Goal: Information Seeking & Learning: Learn about a topic

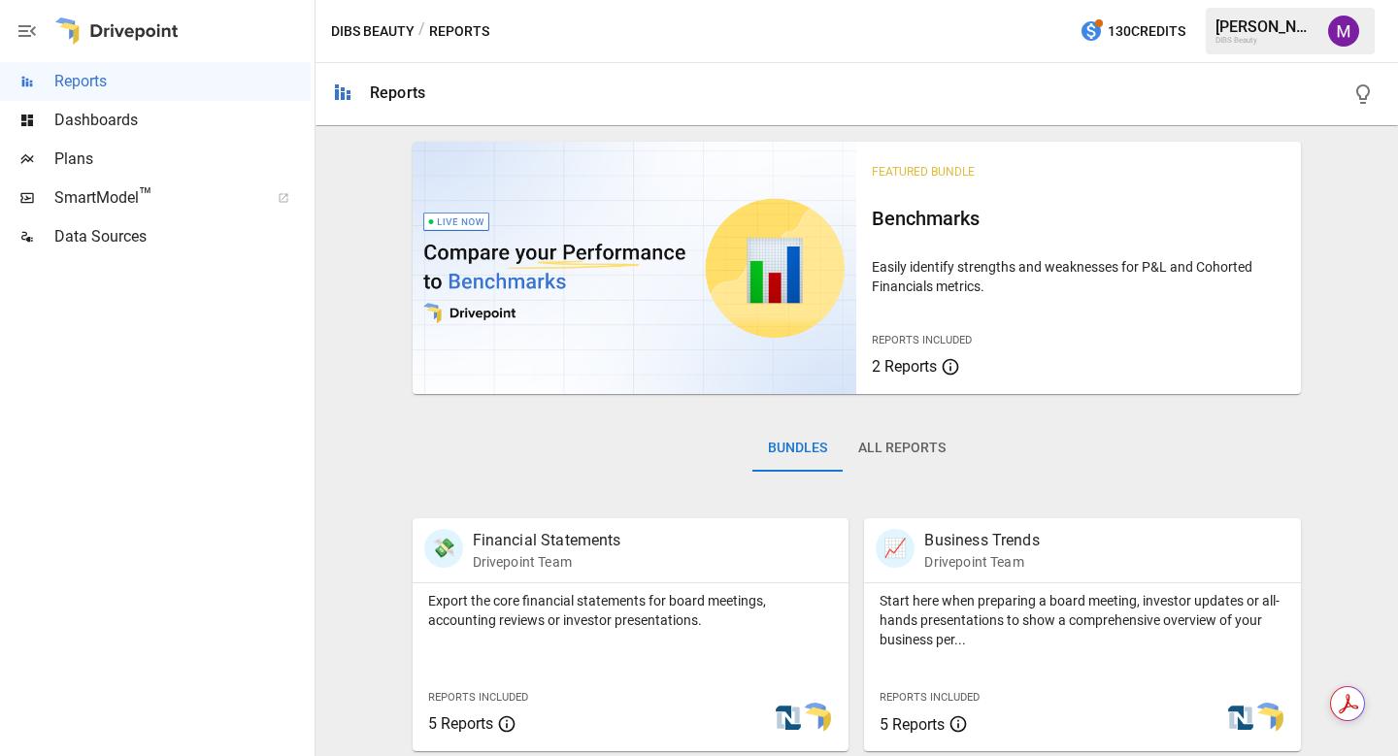
click at [151, 126] on span "Dashboards" at bounding box center [182, 120] width 256 height 23
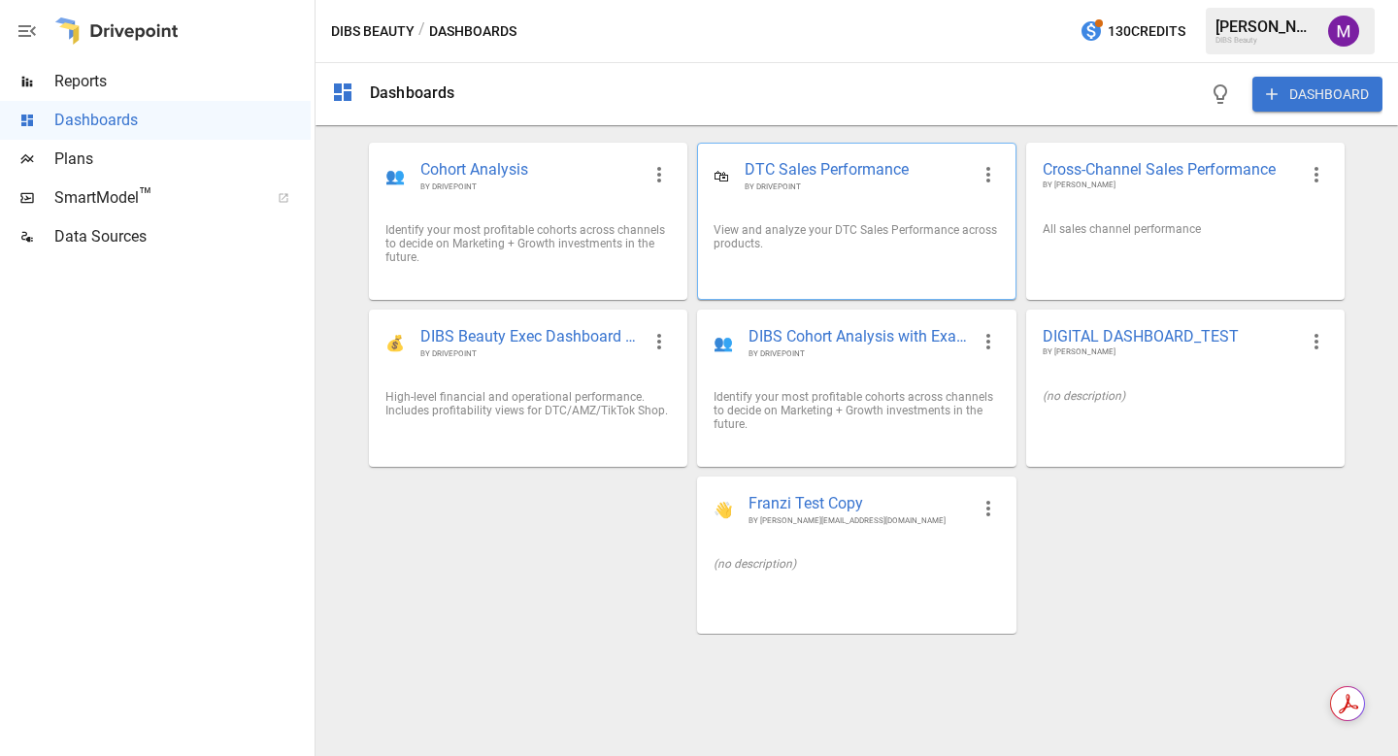
click at [816, 176] on span "DTC Sales Performance" at bounding box center [855, 170] width 223 height 22
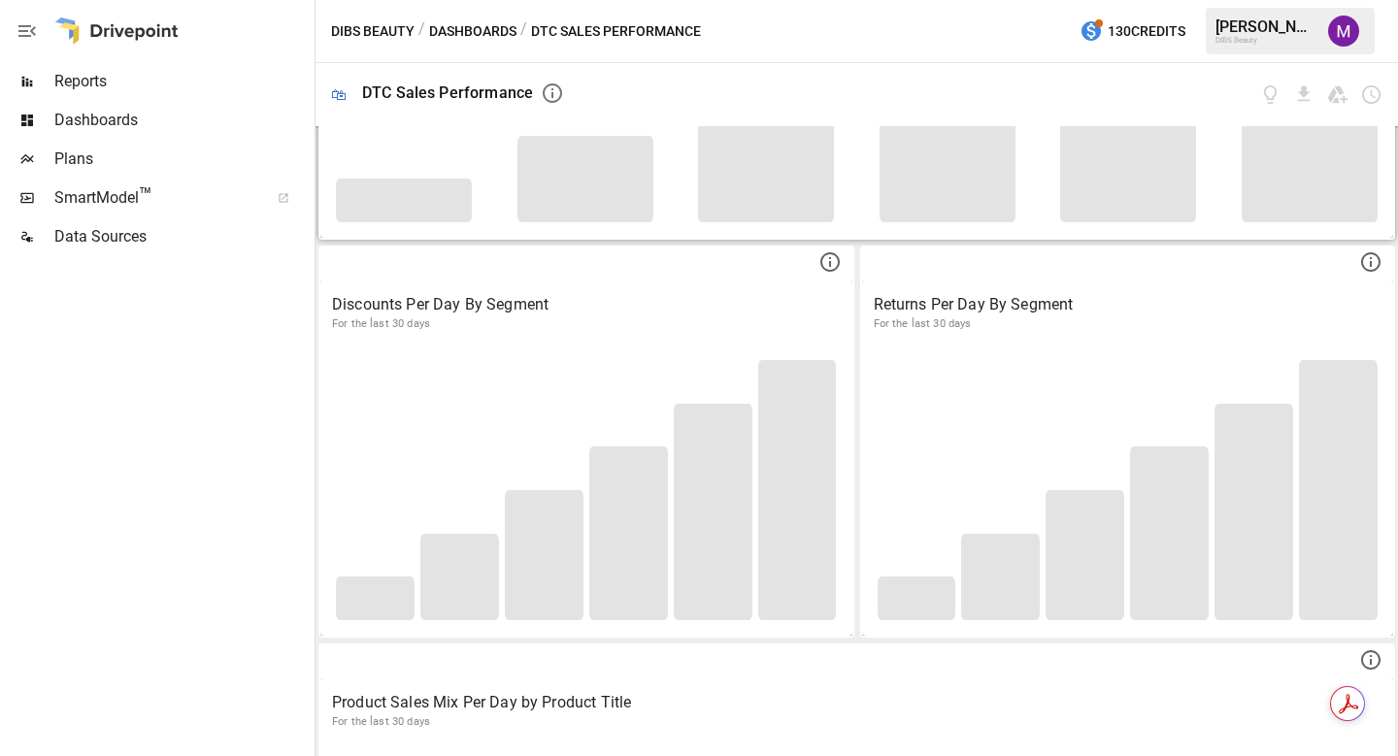
scroll to position [731, 0]
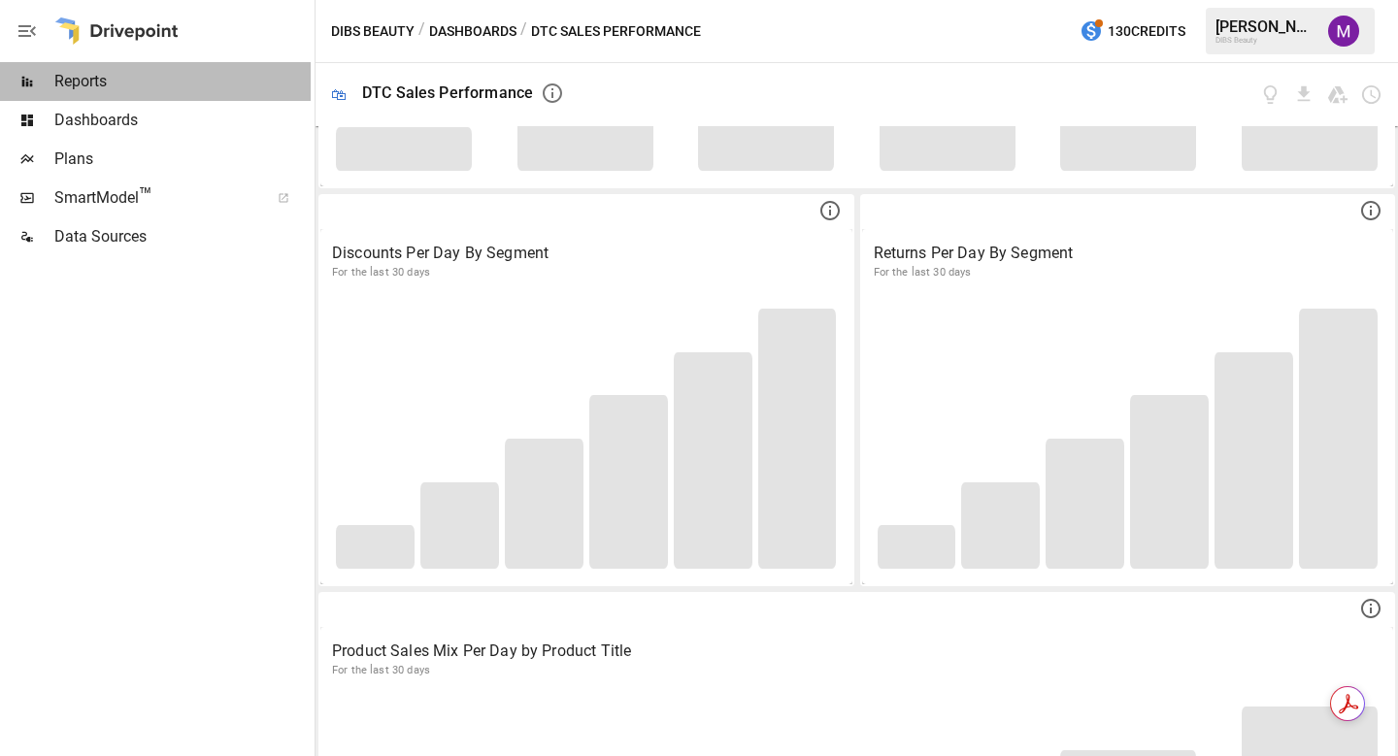
click at [96, 84] on span "Reports" at bounding box center [182, 81] width 256 height 23
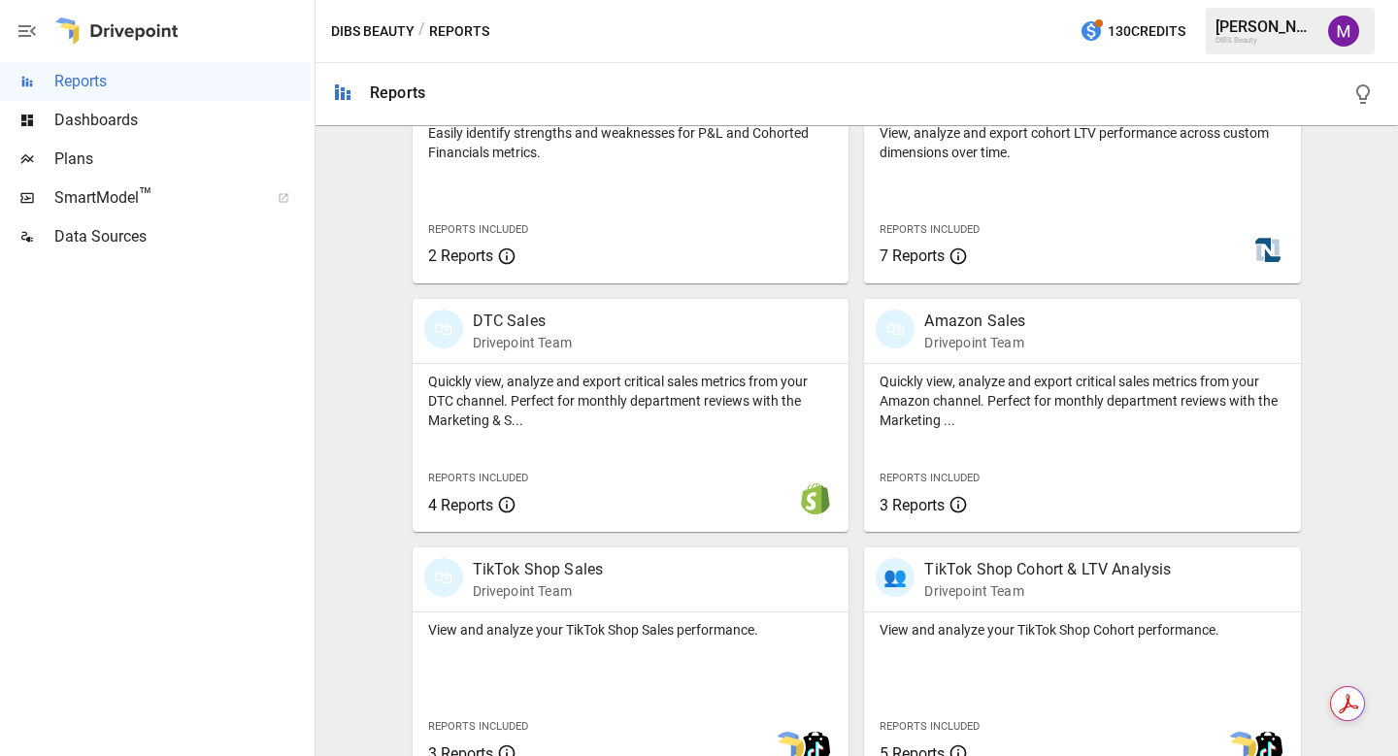
scroll to position [997, 0]
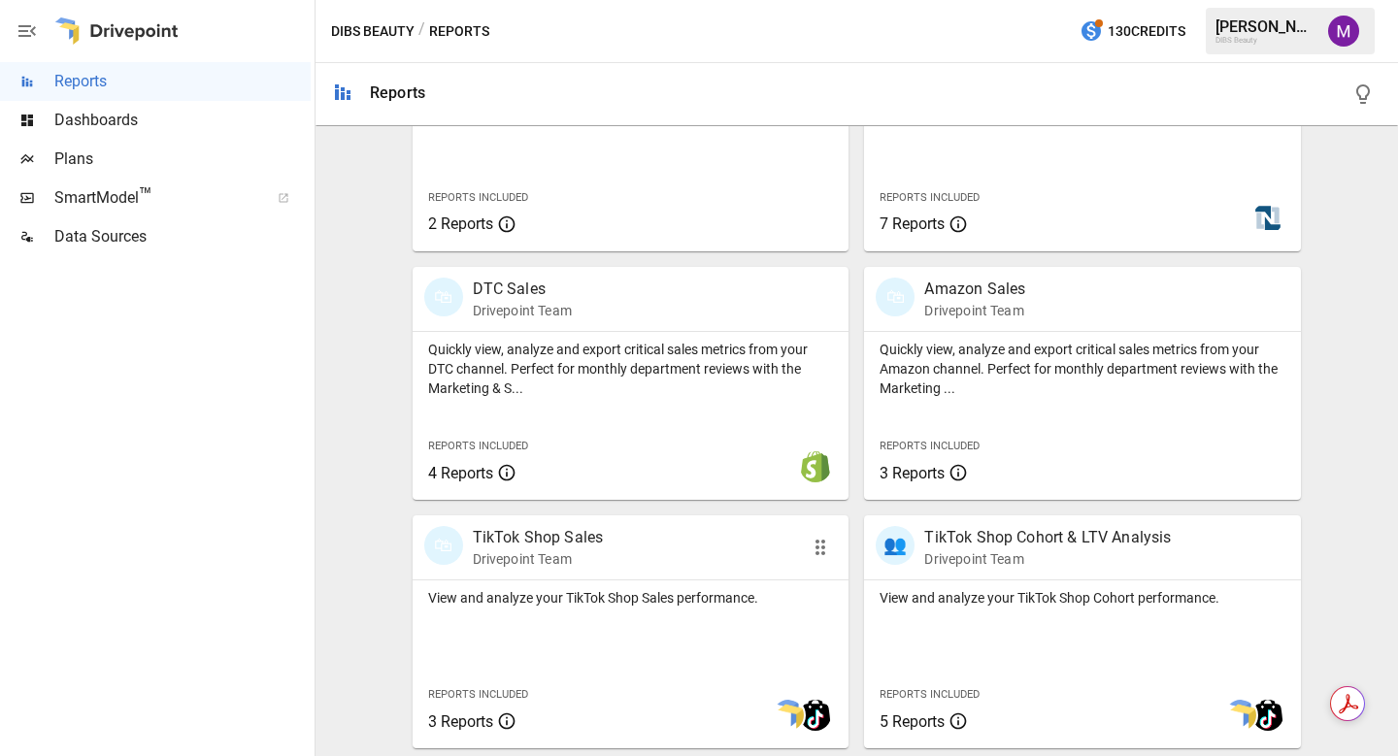
click at [553, 538] on p "TikTok Shop Sales" at bounding box center [538, 537] width 131 height 23
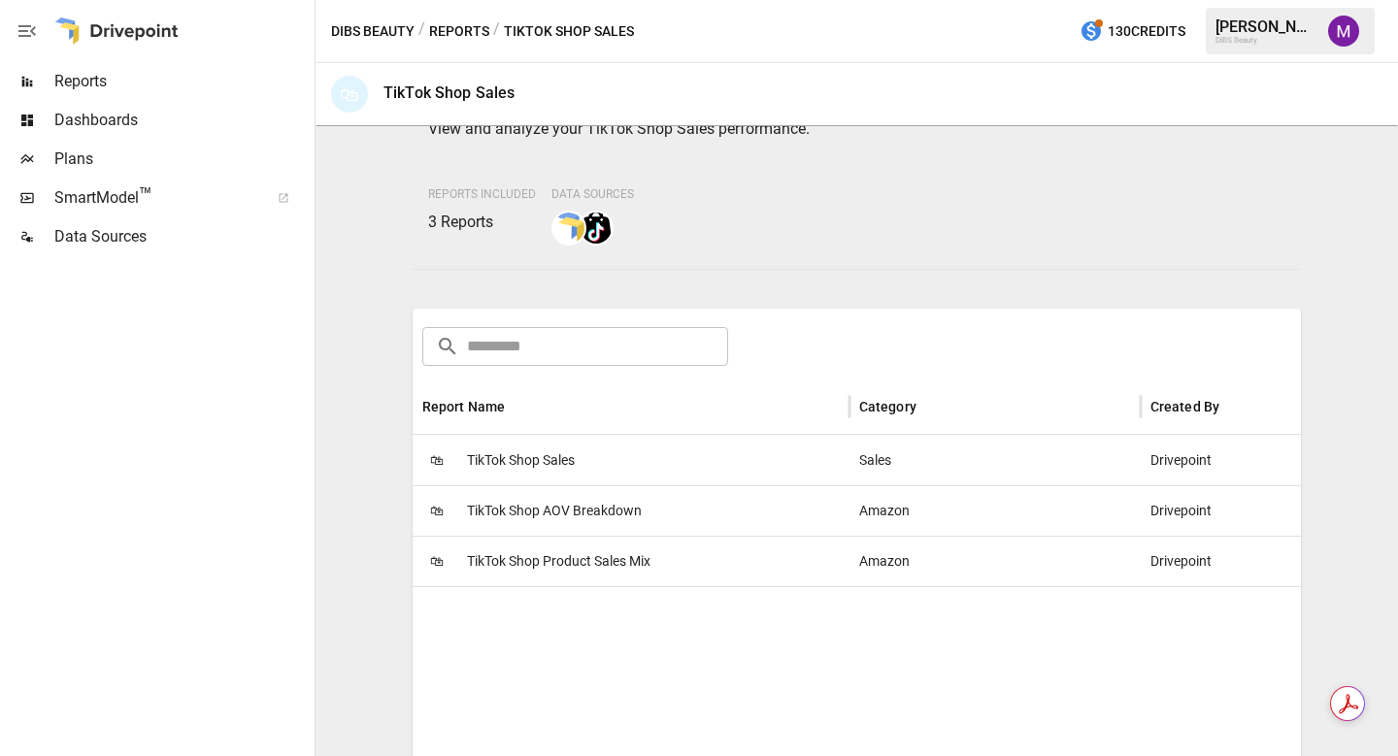
scroll to position [123, 0]
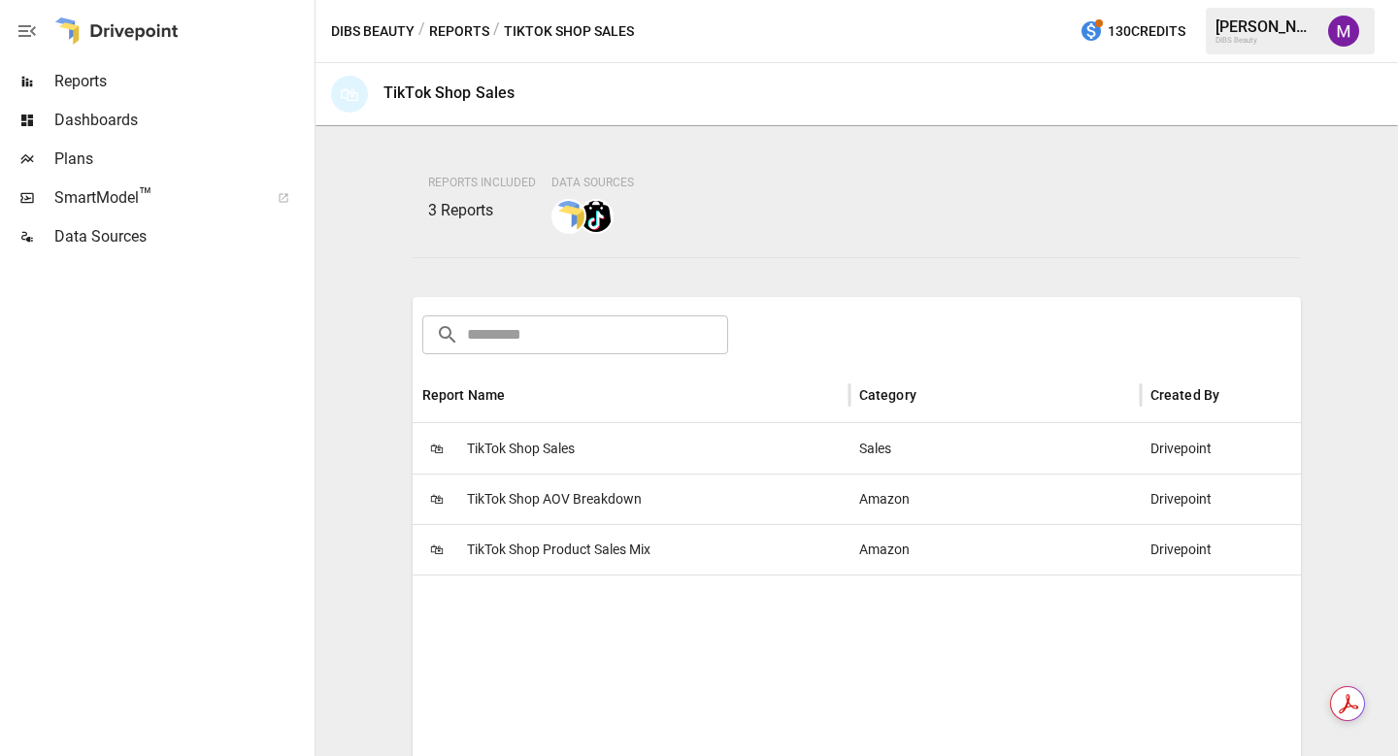
click at [546, 500] on span "TikTok Shop AOV Breakdown" at bounding box center [554, 500] width 175 height 50
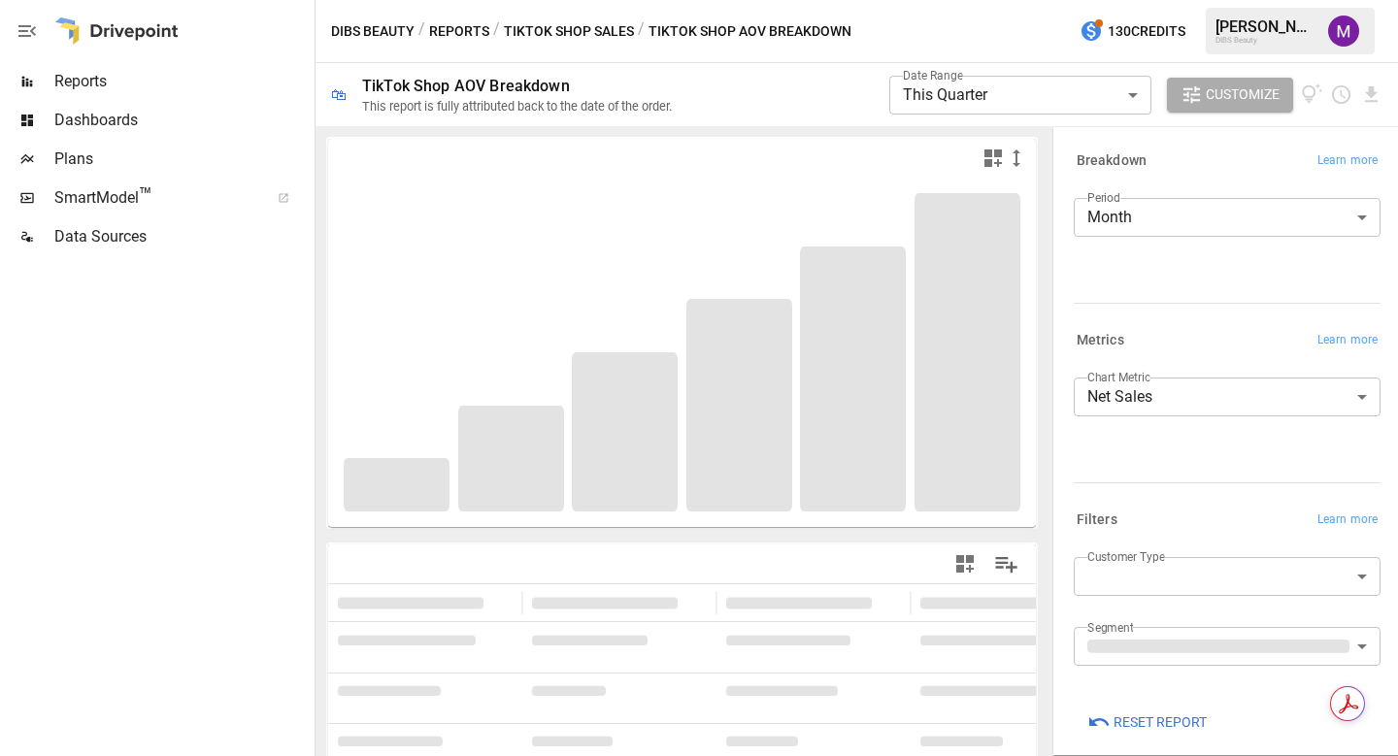
click at [999, 0] on body "**********" at bounding box center [699, 0] width 1398 height 0
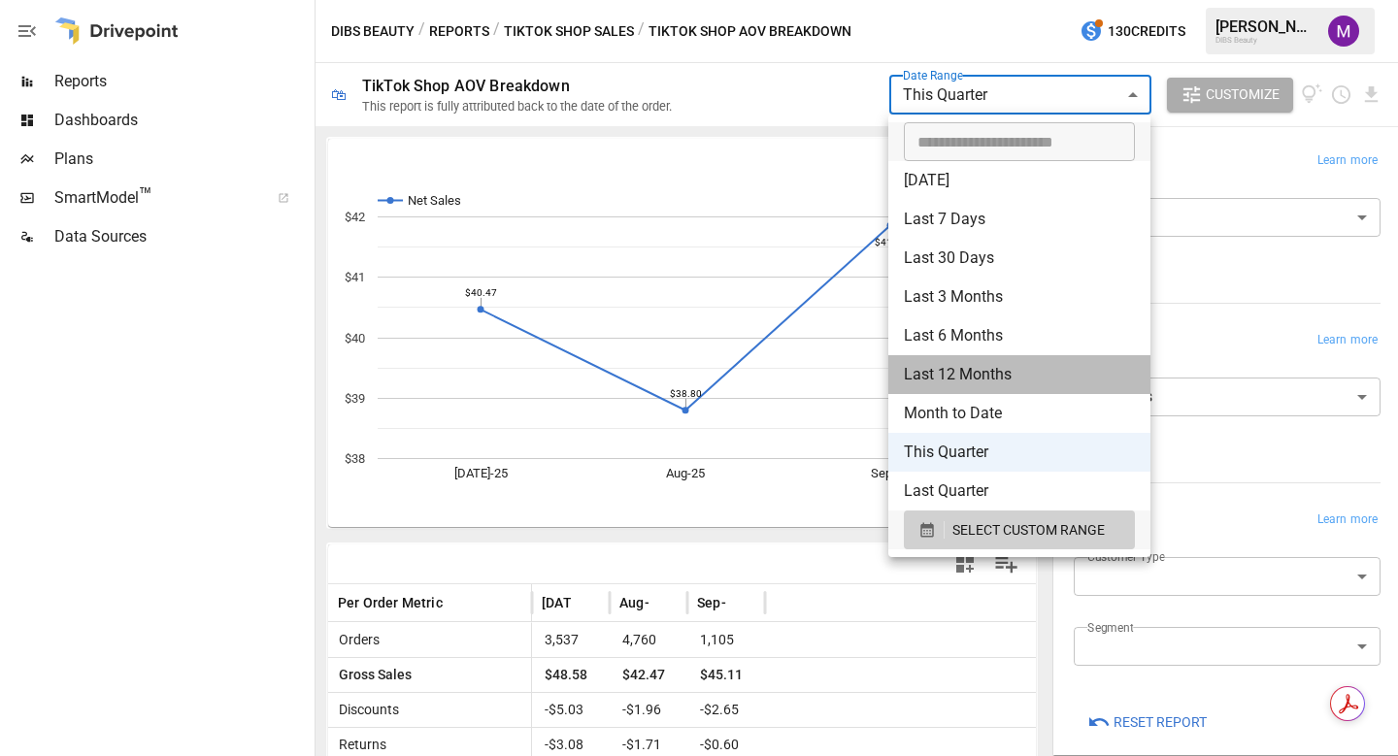
click at [976, 370] on li "Last 12 Months" at bounding box center [1019, 374] width 262 height 39
type input "**********"
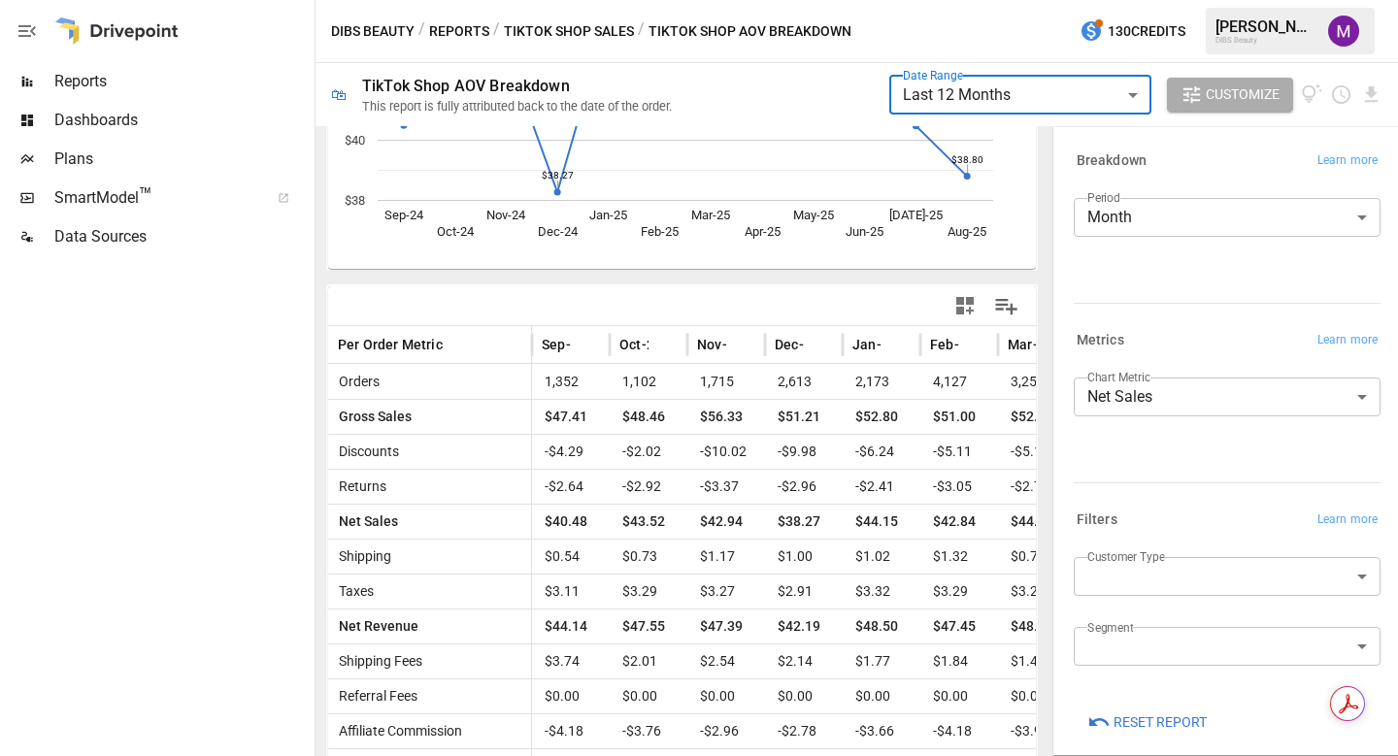
scroll to position [403, 0]
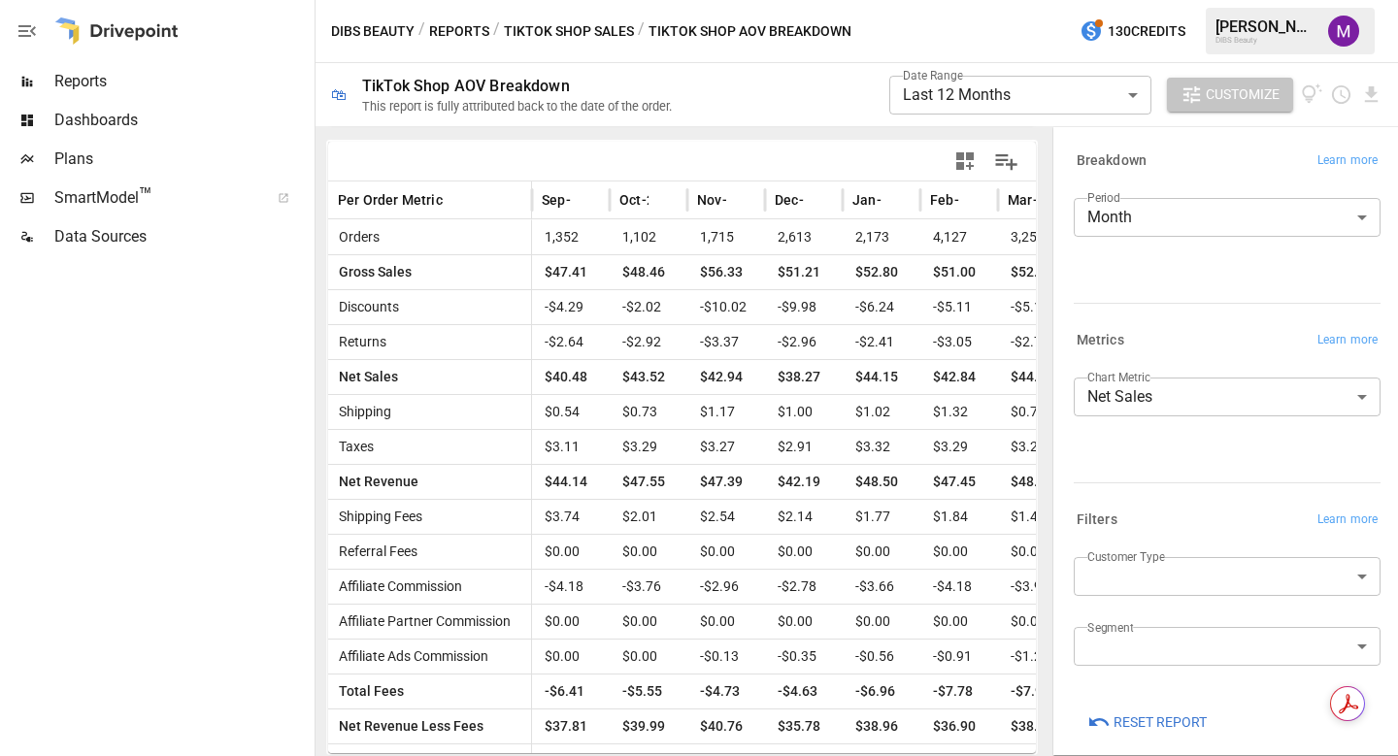
click at [1222, 98] on span "Customize" at bounding box center [1243, 95] width 74 height 24
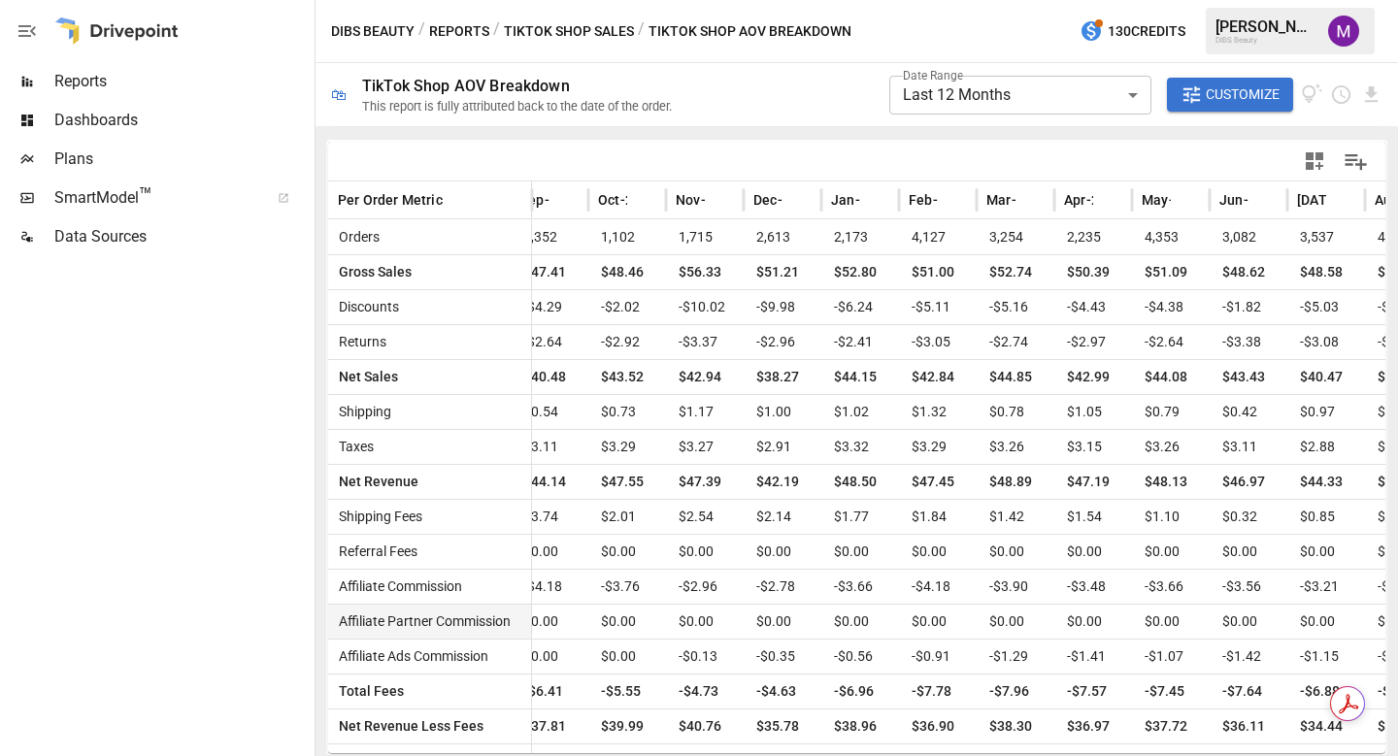
scroll to position [0, 0]
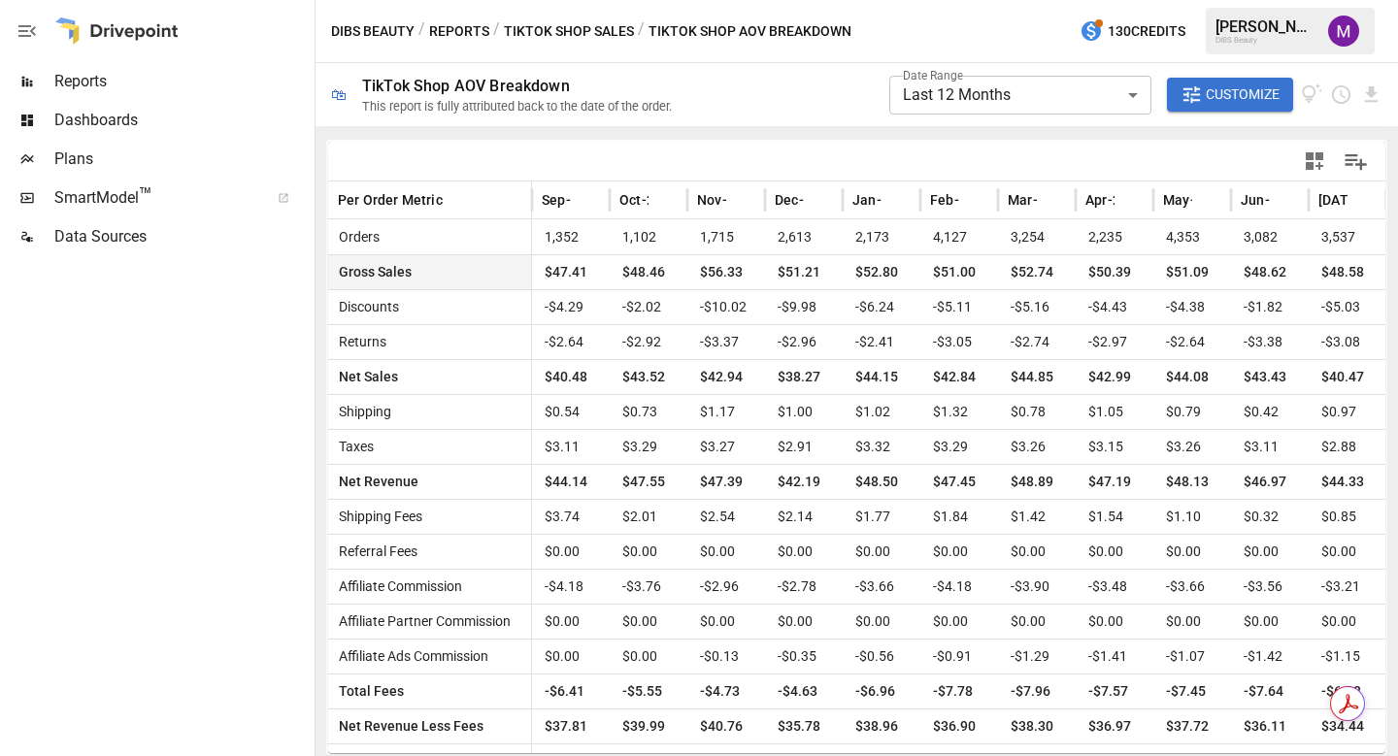
scroll to position [370, 0]
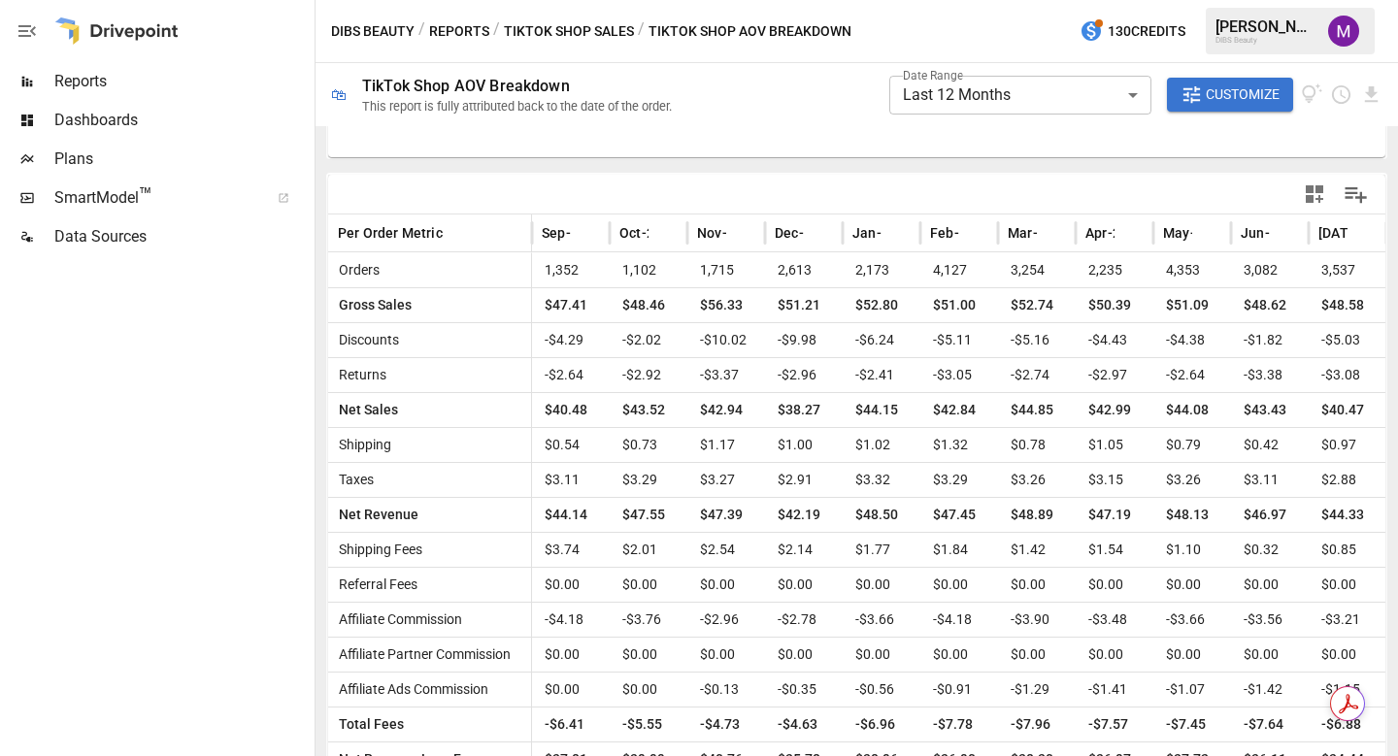
click at [1235, 89] on span "Customize" at bounding box center [1243, 95] width 74 height 24
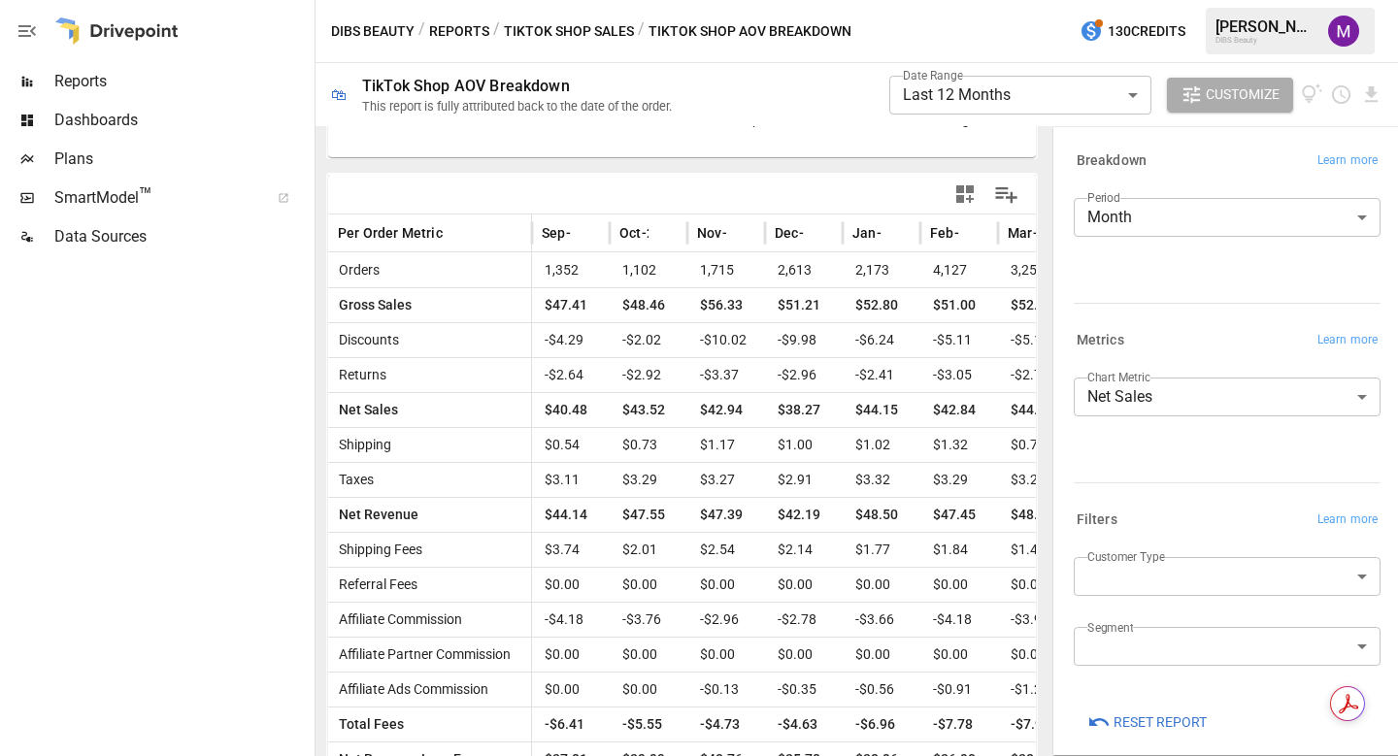
scroll to position [15, 0]
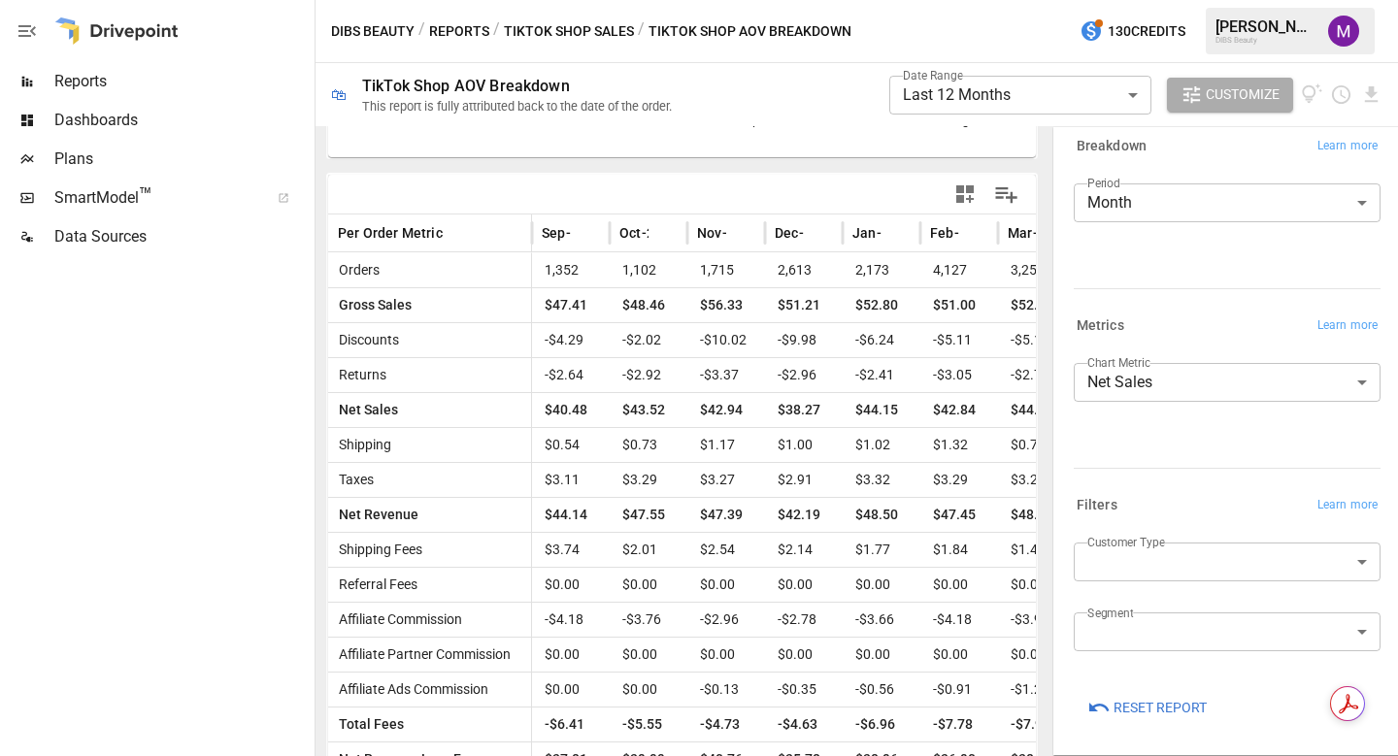
click at [1172, 0] on body "**********" at bounding box center [699, 0] width 1398 height 0
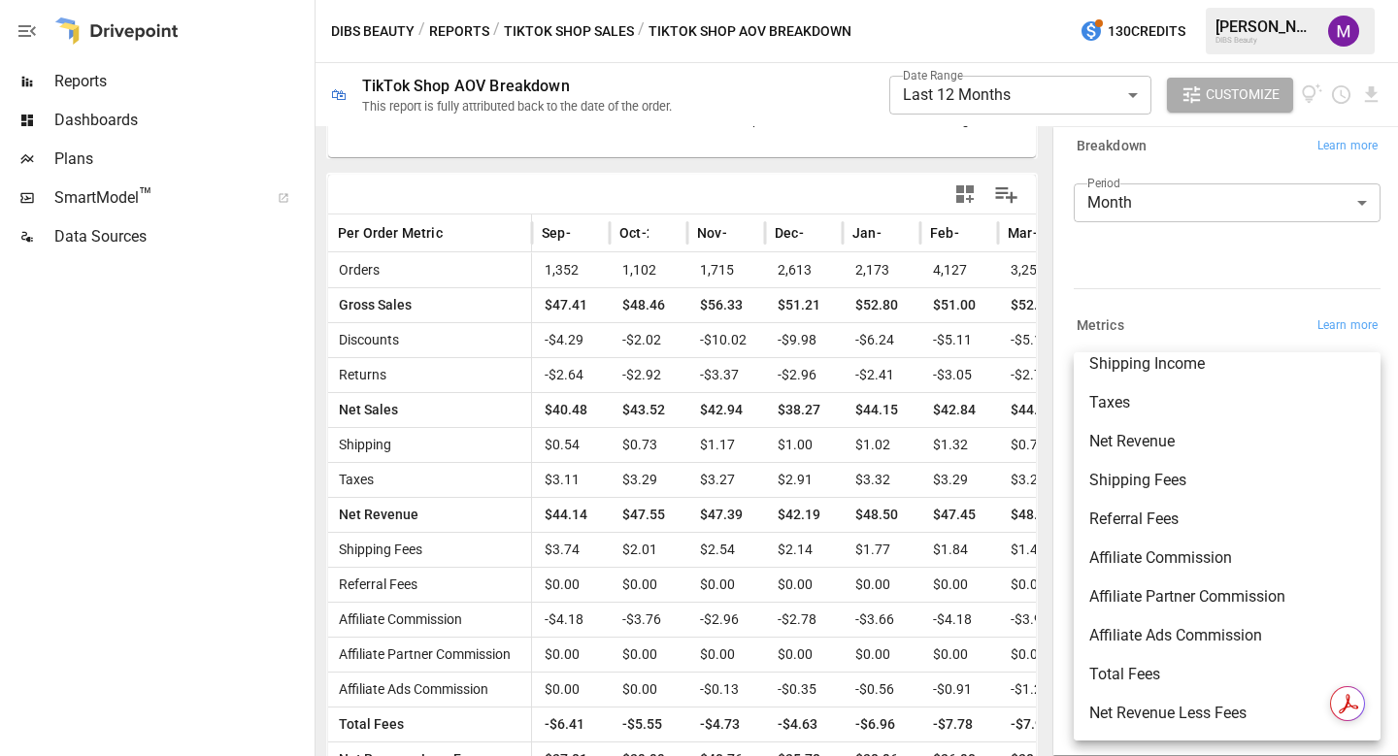
scroll to position [0, 0]
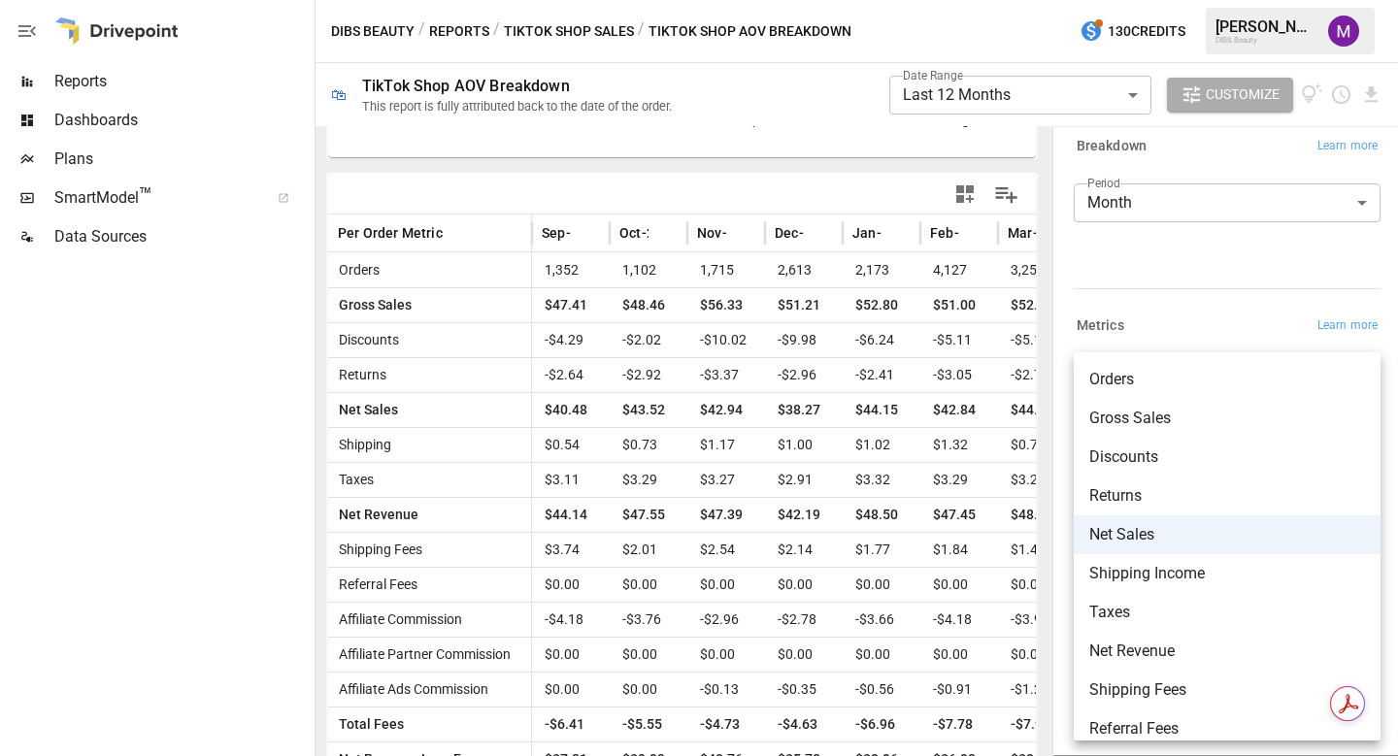
click at [182, 395] on div at bounding box center [699, 378] width 1398 height 756
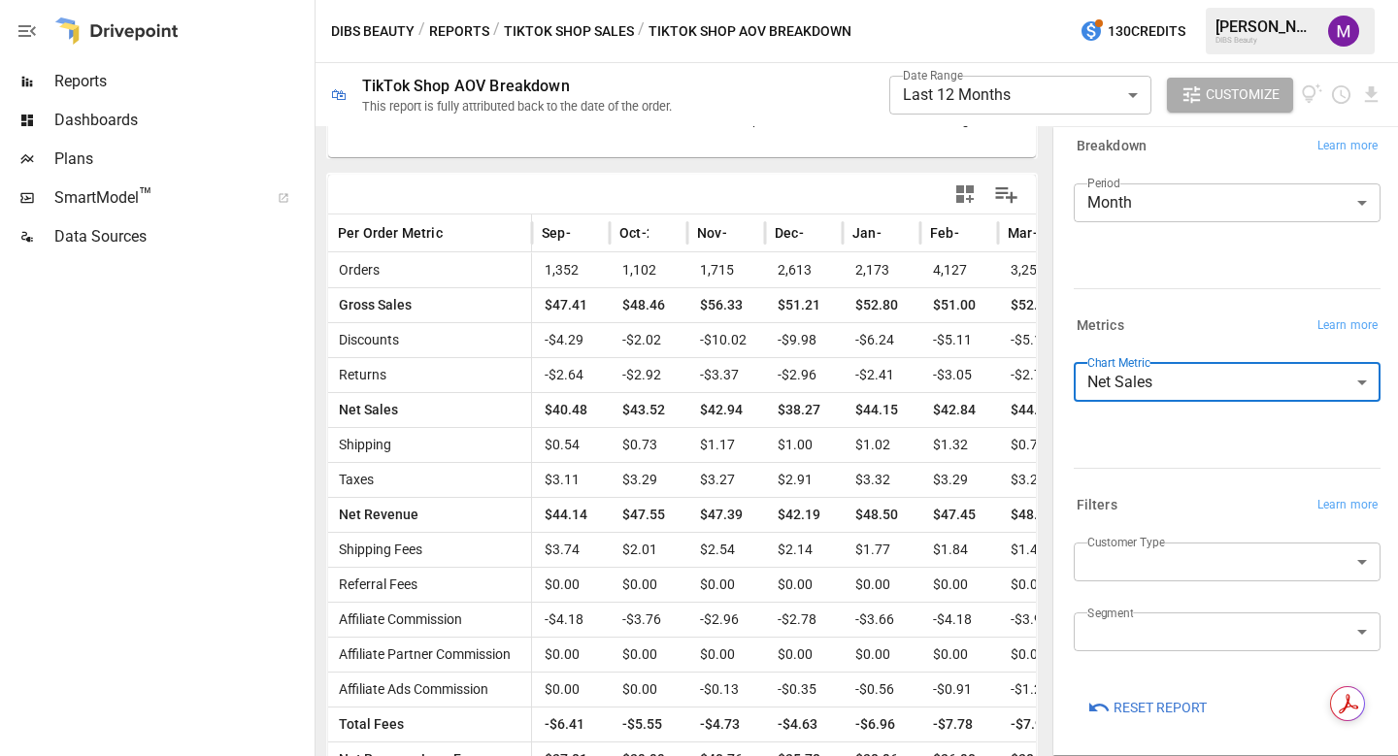
click at [586, 35] on button "TikTok Shop Sales" at bounding box center [569, 31] width 130 height 24
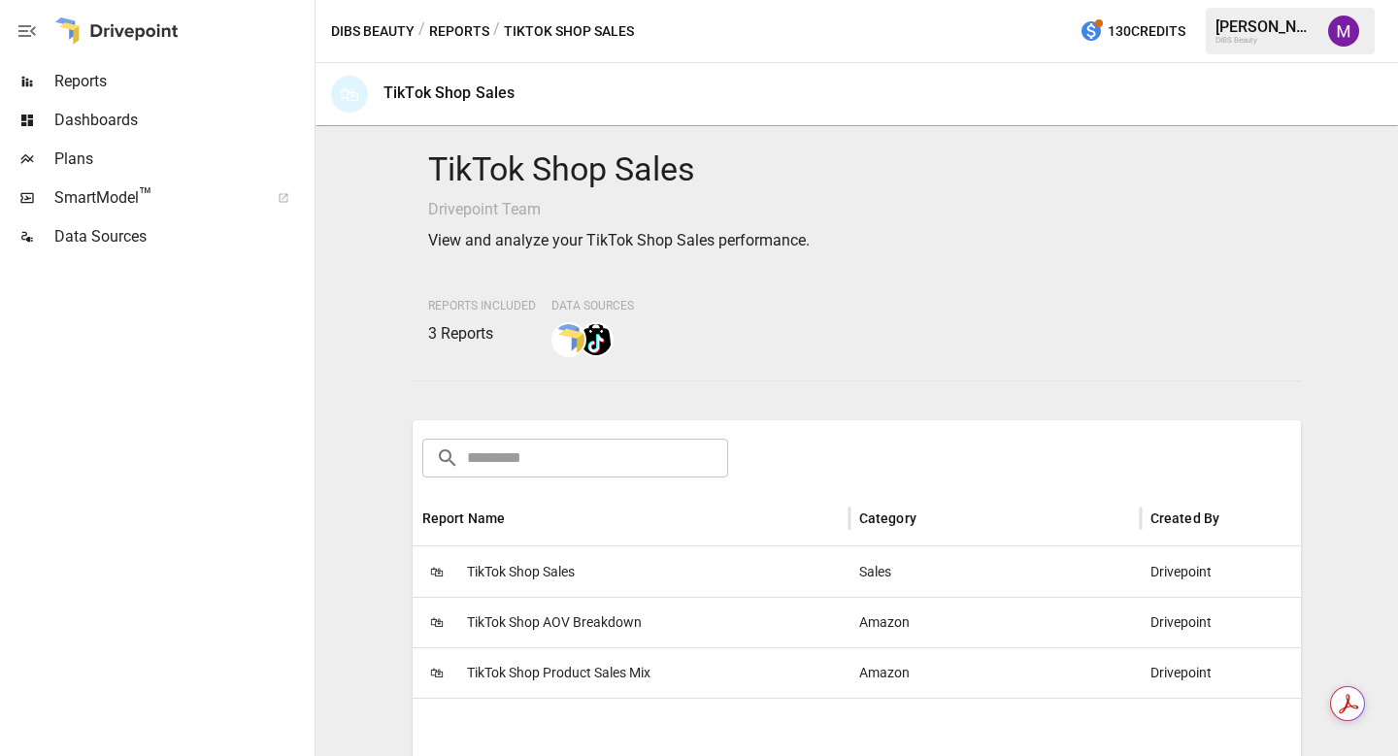
click at [557, 579] on span "TikTok Shop Sales" at bounding box center [521, 572] width 108 height 50
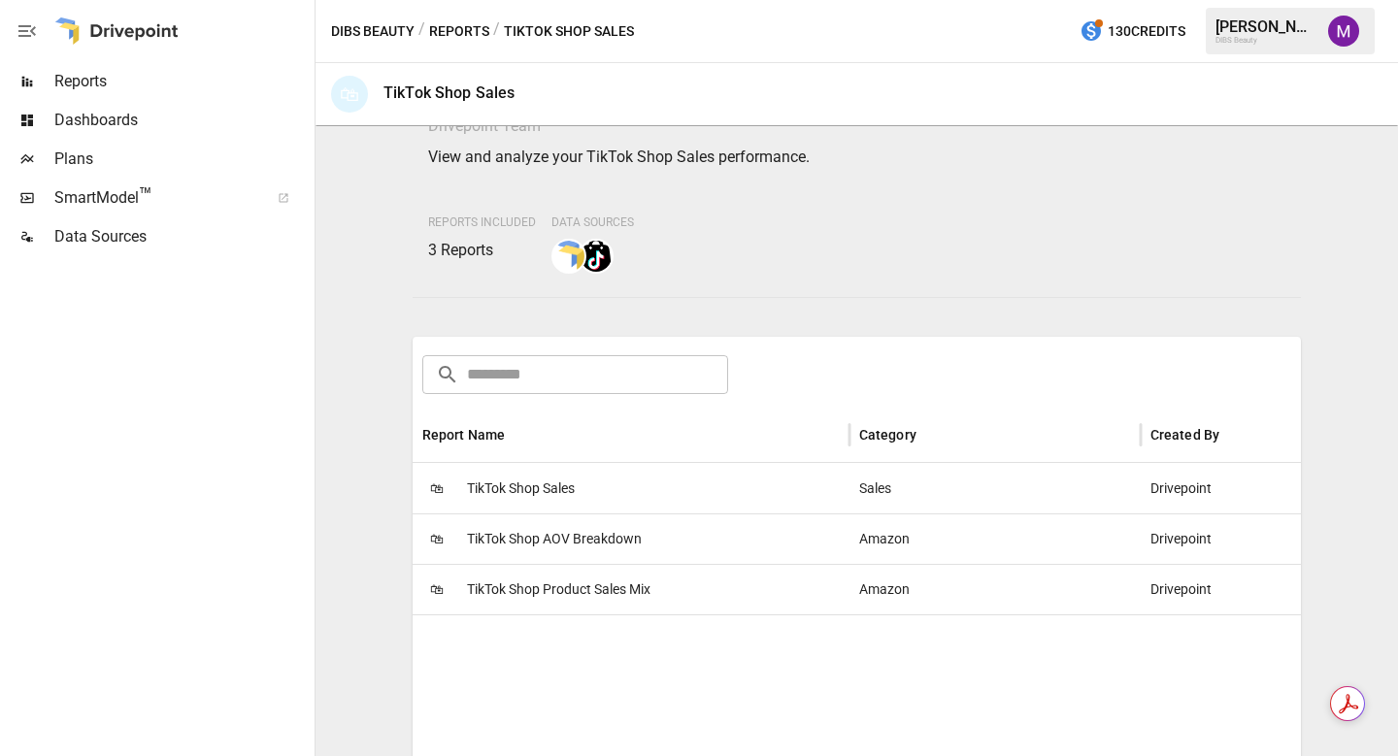
scroll to position [101, 0]
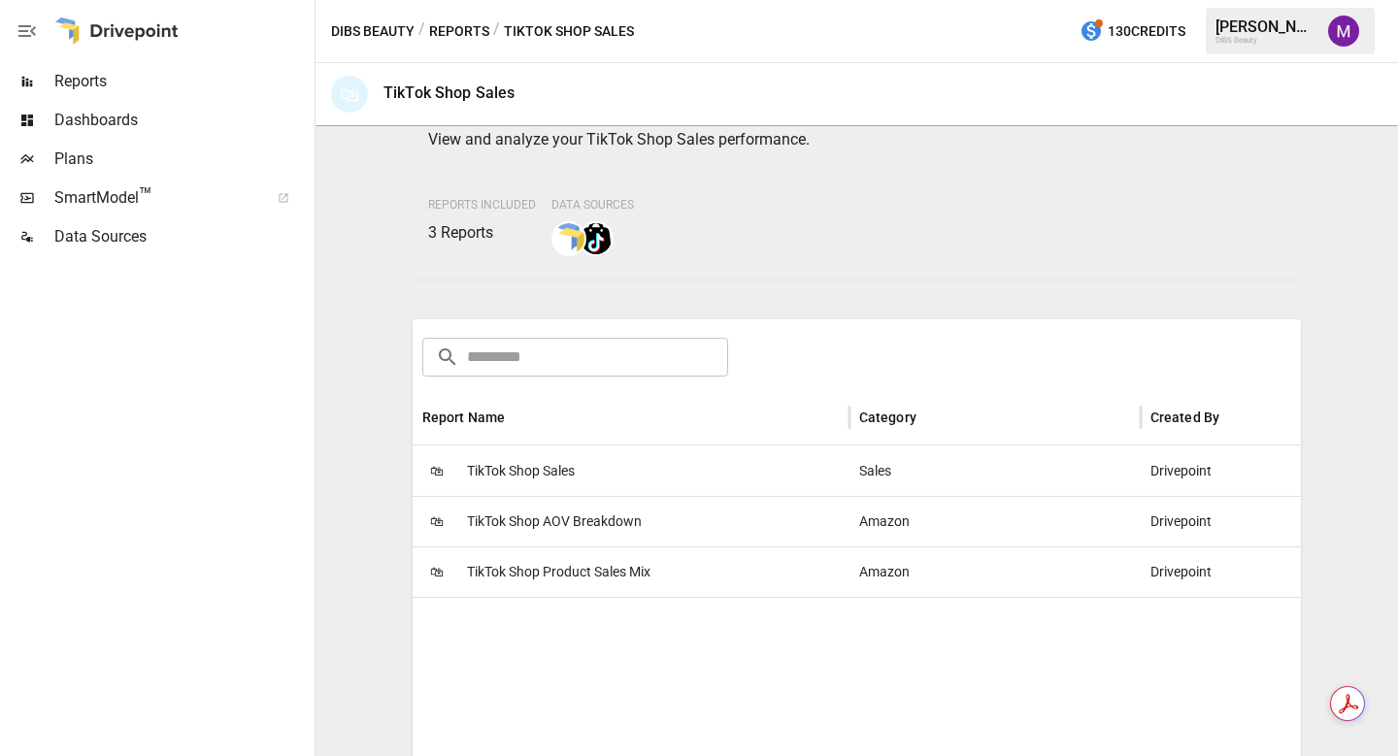
click at [553, 519] on span "TikTok Shop AOV Breakdown" at bounding box center [554, 522] width 175 height 50
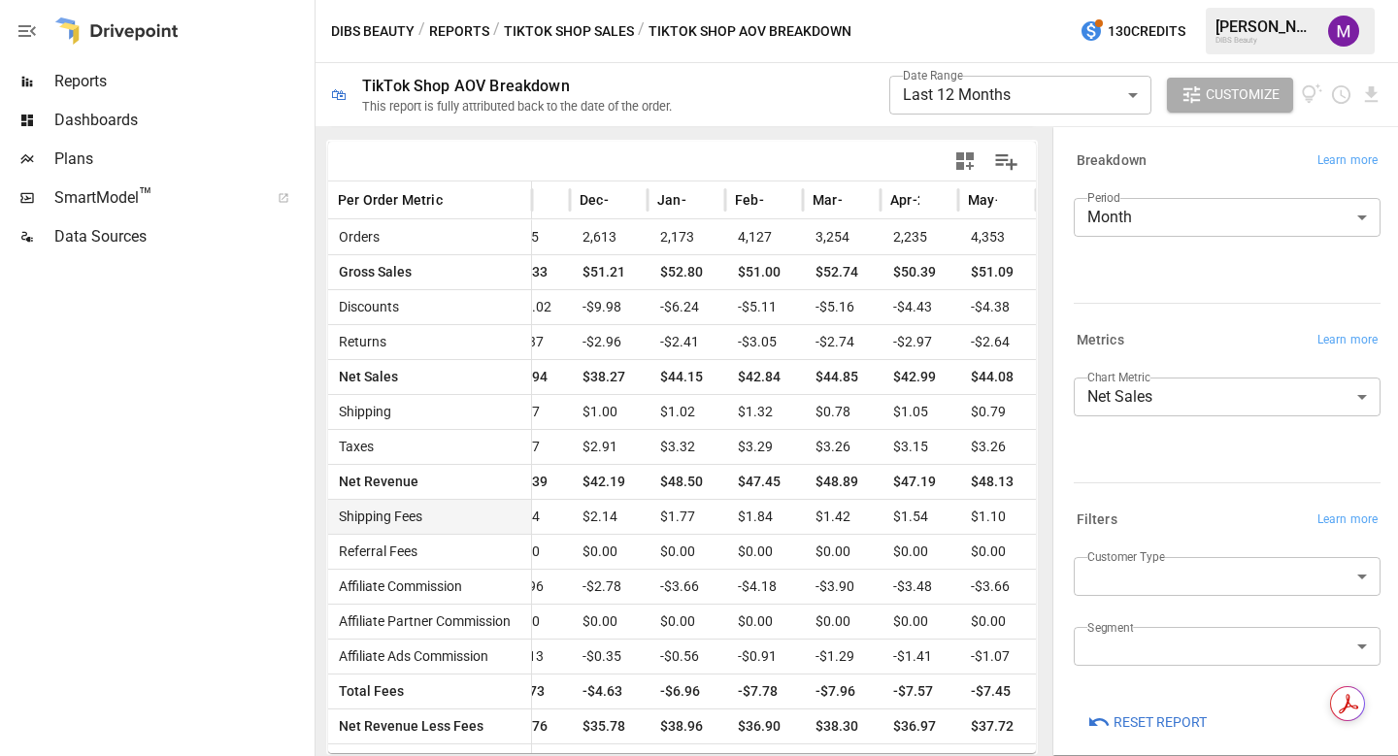
scroll to position [0, 428]
click at [1208, 99] on span "Customize" at bounding box center [1243, 95] width 74 height 24
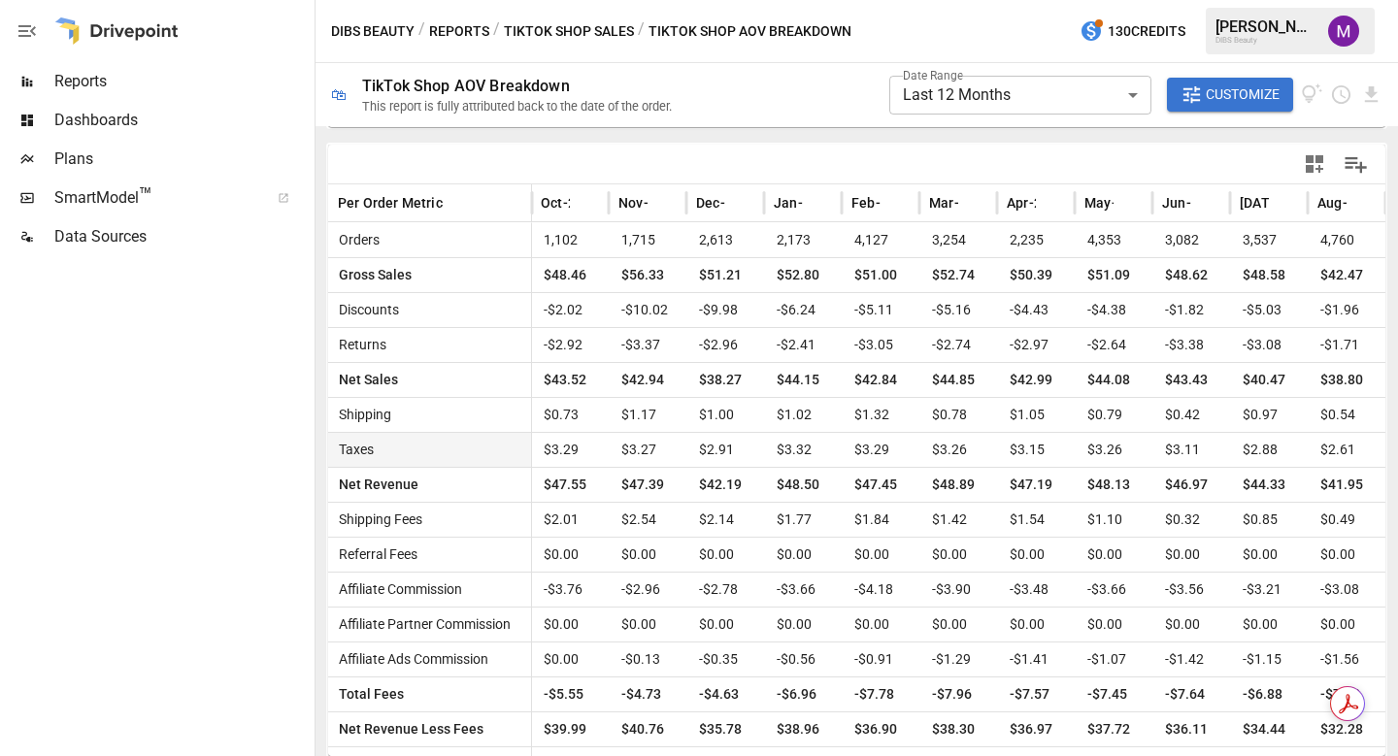
scroll to position [403, 0]
